Goal: Transaction & Acquisition: Purchase product/service

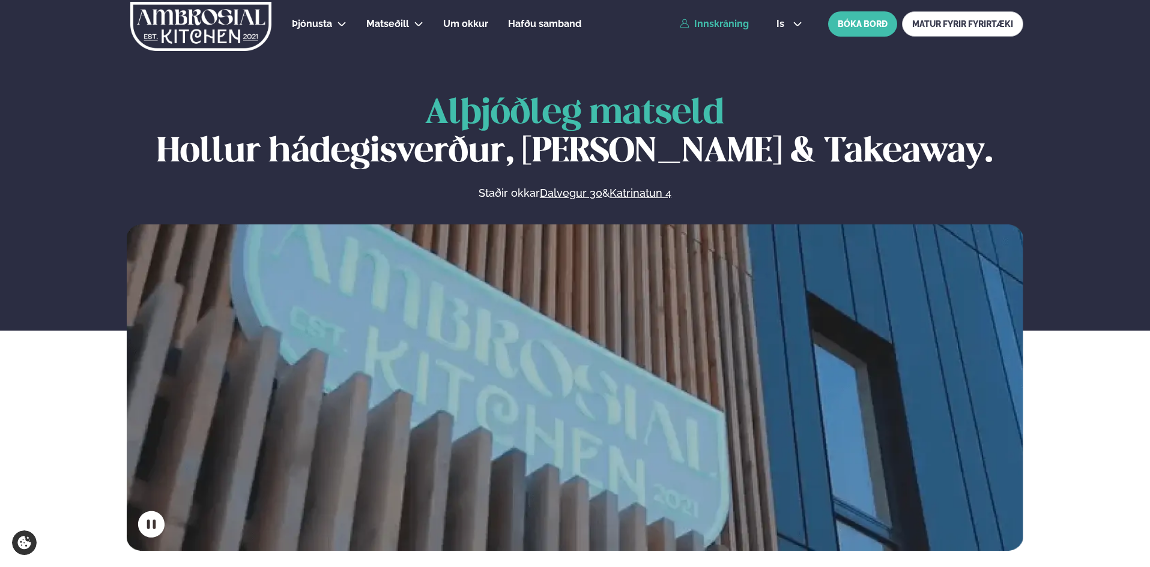
click at [713, 27] on link "Innskráning" at bounding box center [714, 24] width 69 height 11
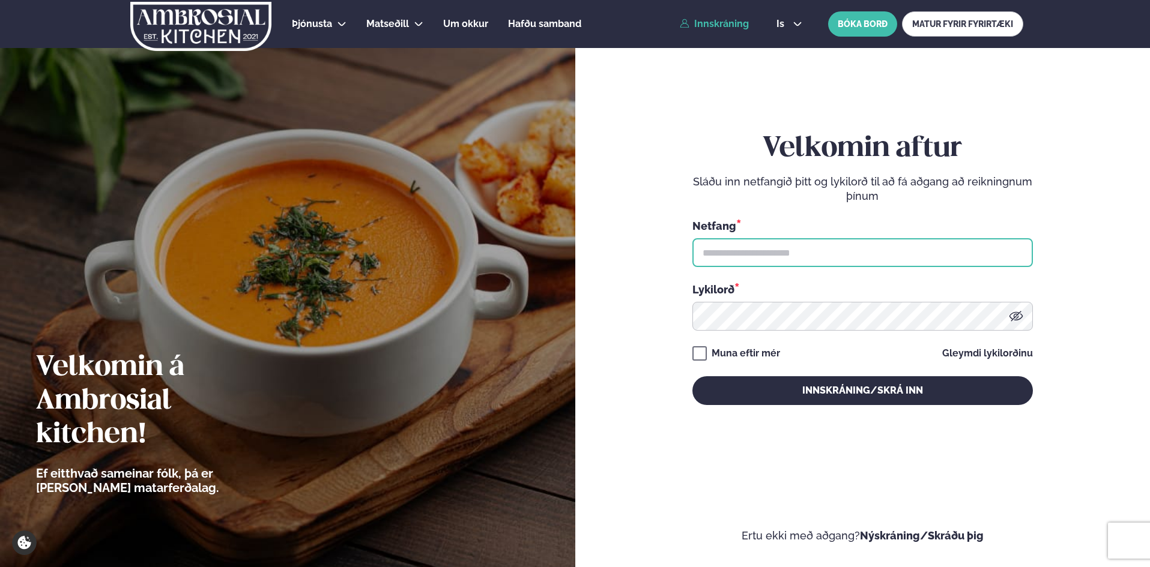
click at [804, 255] on input "text" at bounding box center [862, 252] width 340 height 29
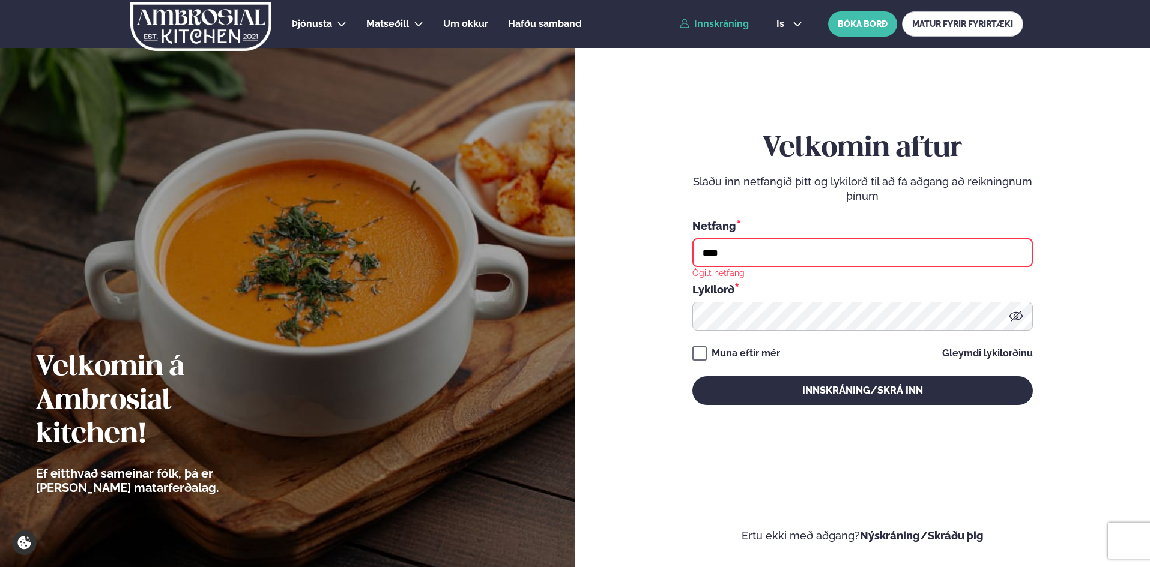
type input "**********"
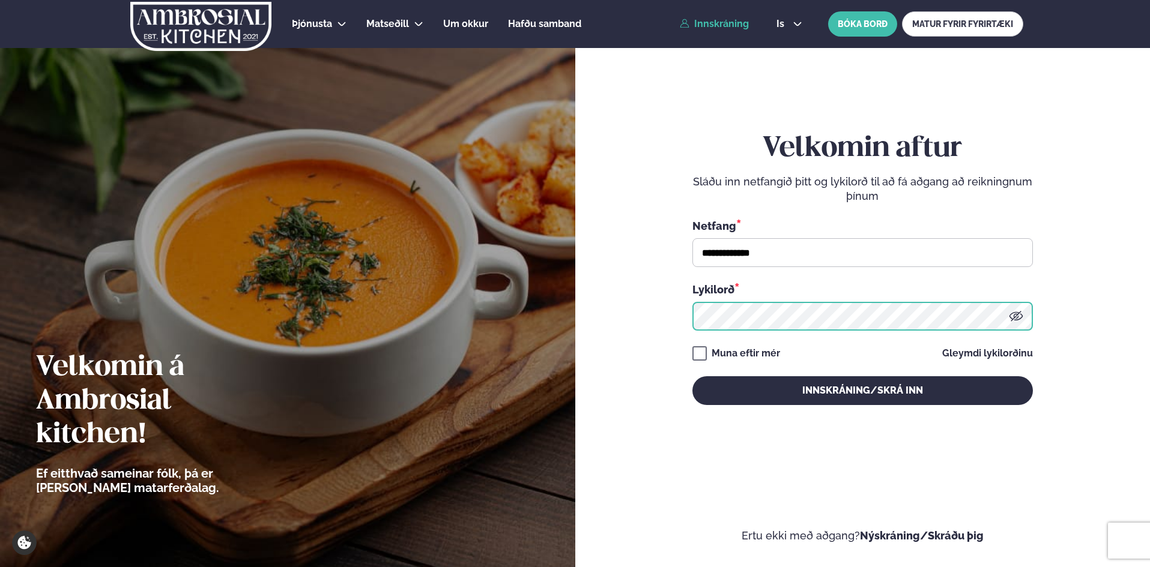
click at [692, 377] on button "Innskráning/Skrá inn" at bounding box center [862, 391] width 340 height 29
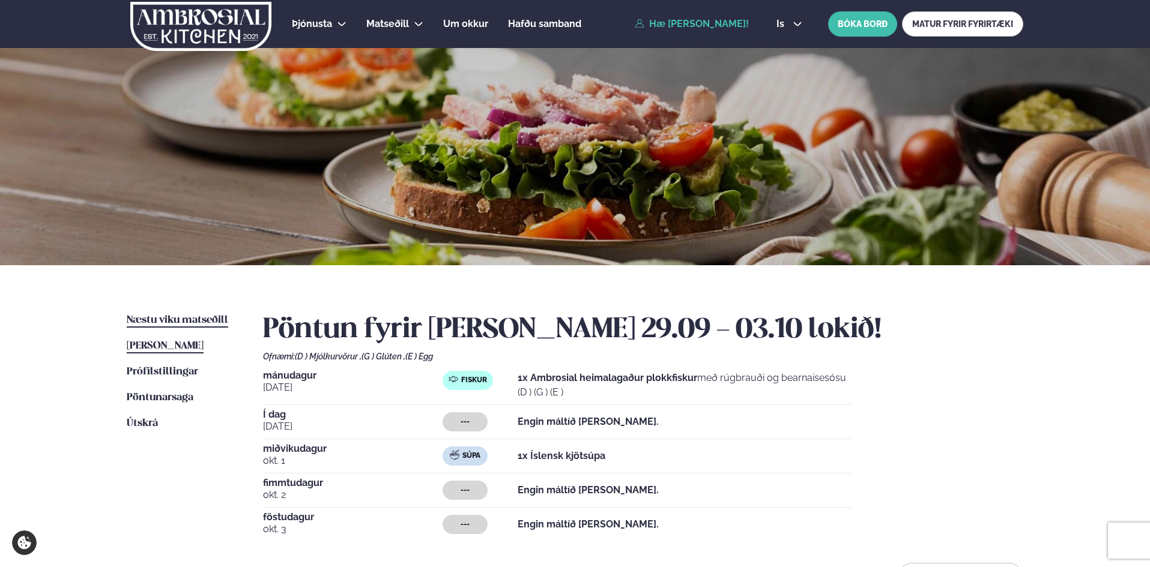
click at [214, 319] on span "Næstu viku matseðill" at bounding box center [177, 320] width 101 height 10
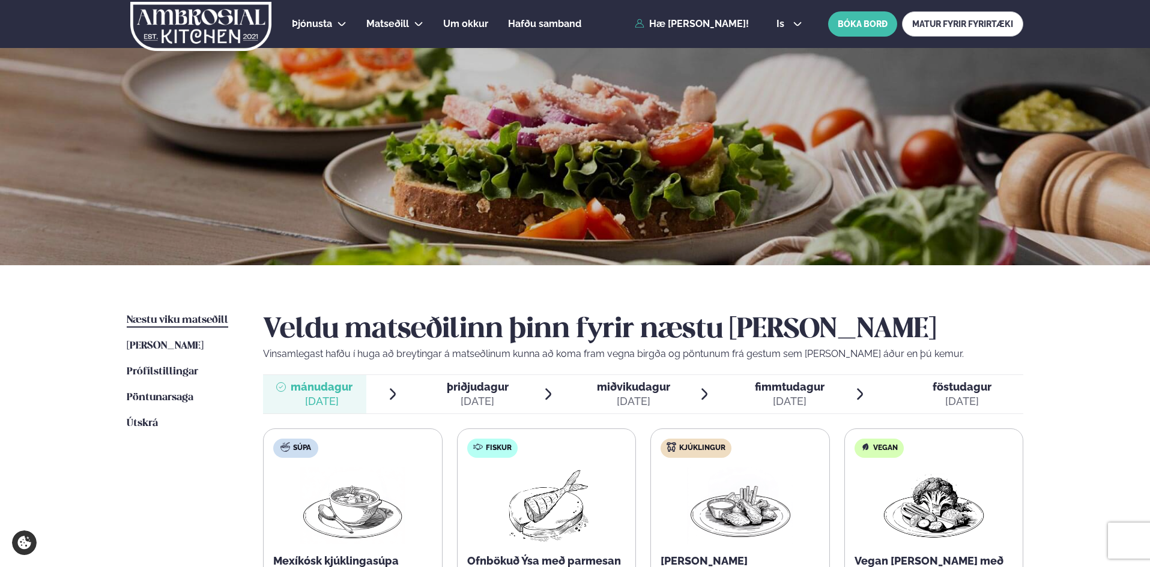
scroll to position [240, 0]
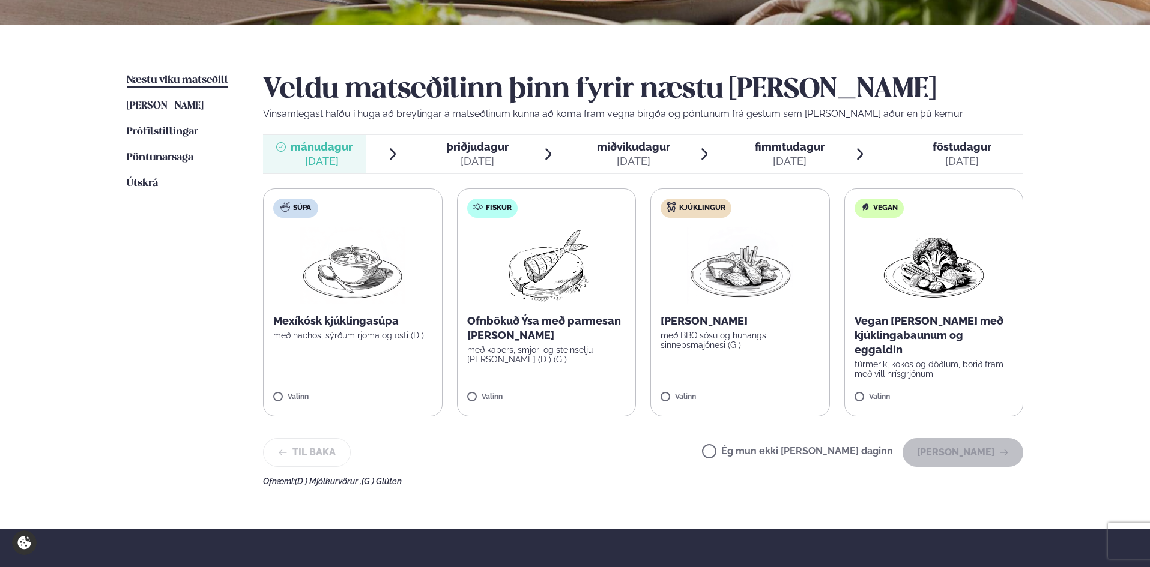
click at [865, 383] on label "Vegan Vegan [PERSON_NAME] með kjúklingabaunum og eggaldin túrmerik, kókos og dö…" at bounding box center [934, 303] width 180 height 228
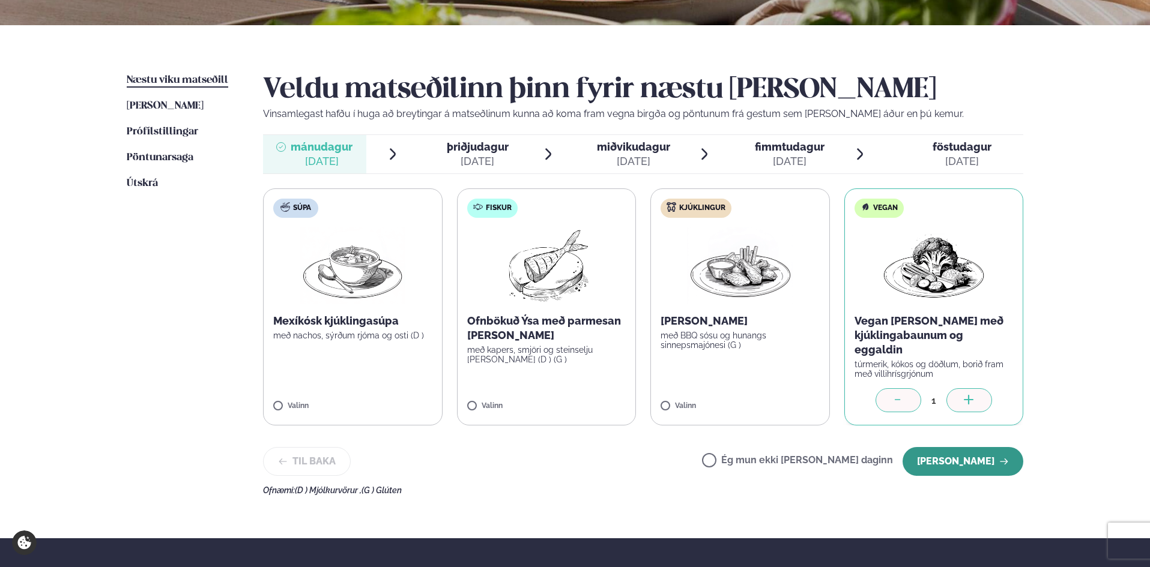
click at [959, 453] on button "[PERSON_NAME]" at bounding box center [963, 461] width 121 height 29
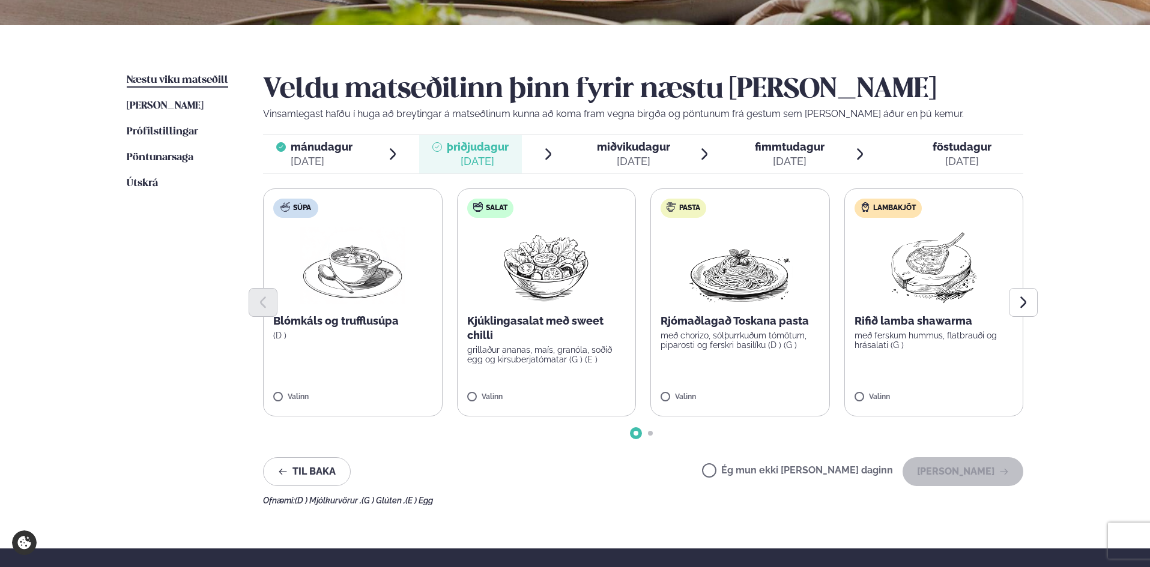
click at [618, 162] on div "[DATE]" at bounding box center [633, 161] width 73 height 14
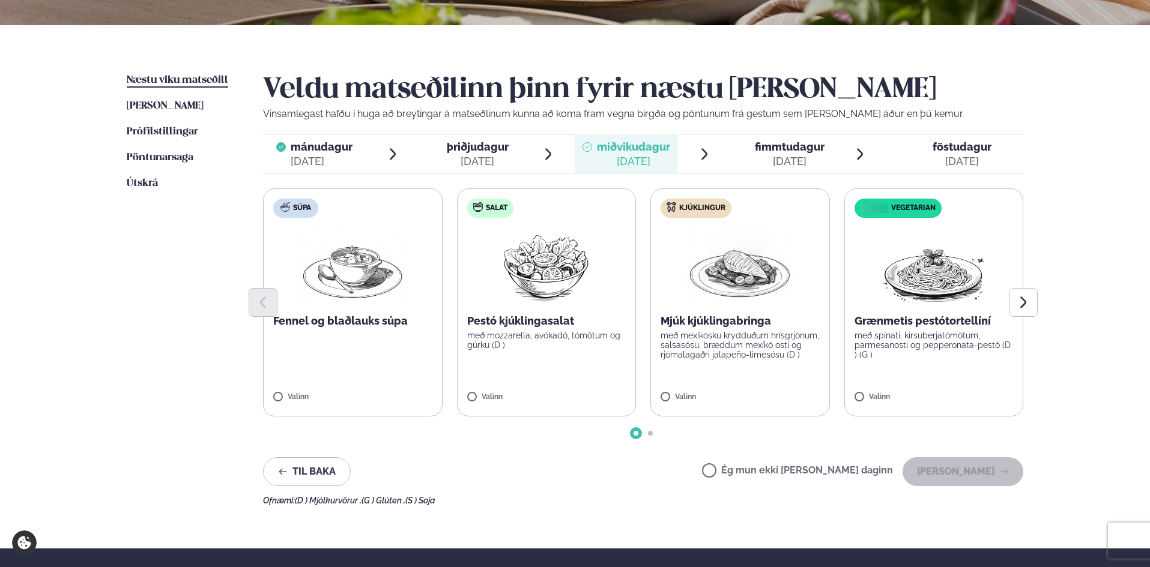
click at [490, 357] on label "Salat Pestó kjúklingasalat með mozzarella, avókadó, tómötum og gúrku (D ) Valinn" at bounding box center [547, 303] width 180 height 228
click at [931, 477] on button "[PERSON_NAME]" at bounding box center [963, 472] width 121 height 29
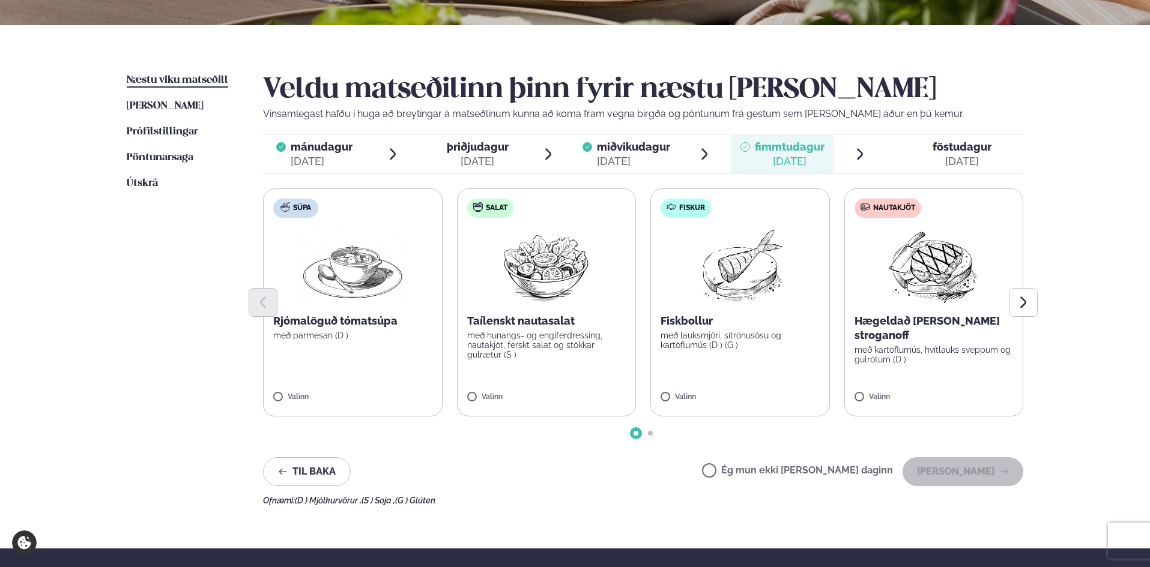
click at [312, 162] on div "[DATE]" at bounding box center [322, 161] width 62 height 14
